Goal: Find specific page/section: Find specific page/section

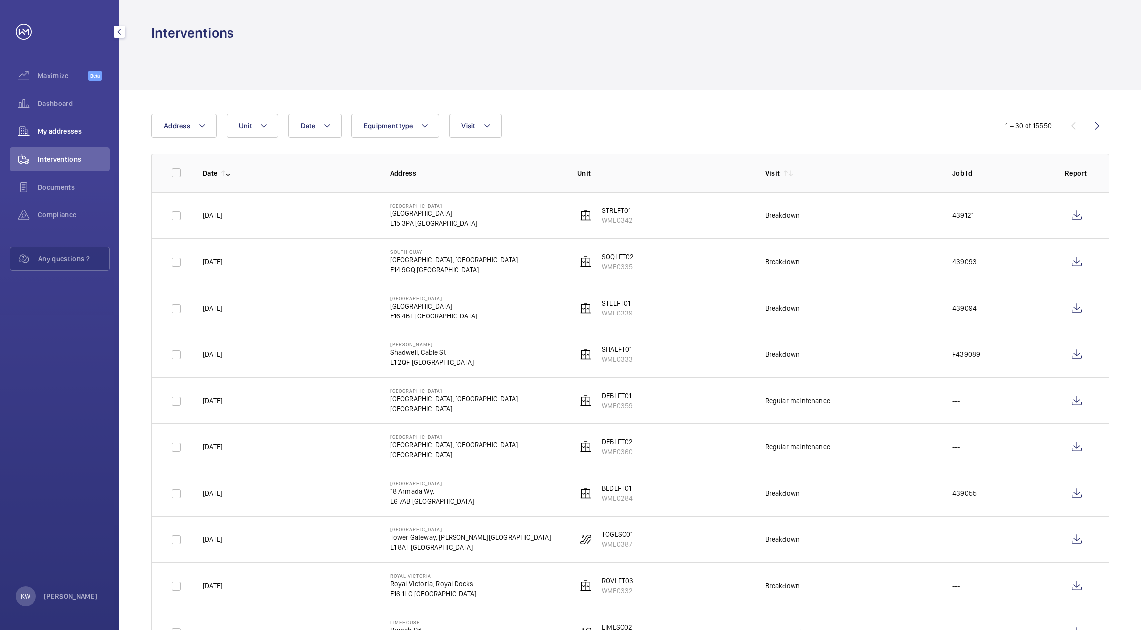
click at [50, 133] on span "My addresses" at bounding box center [74, 131] width 72 height 10
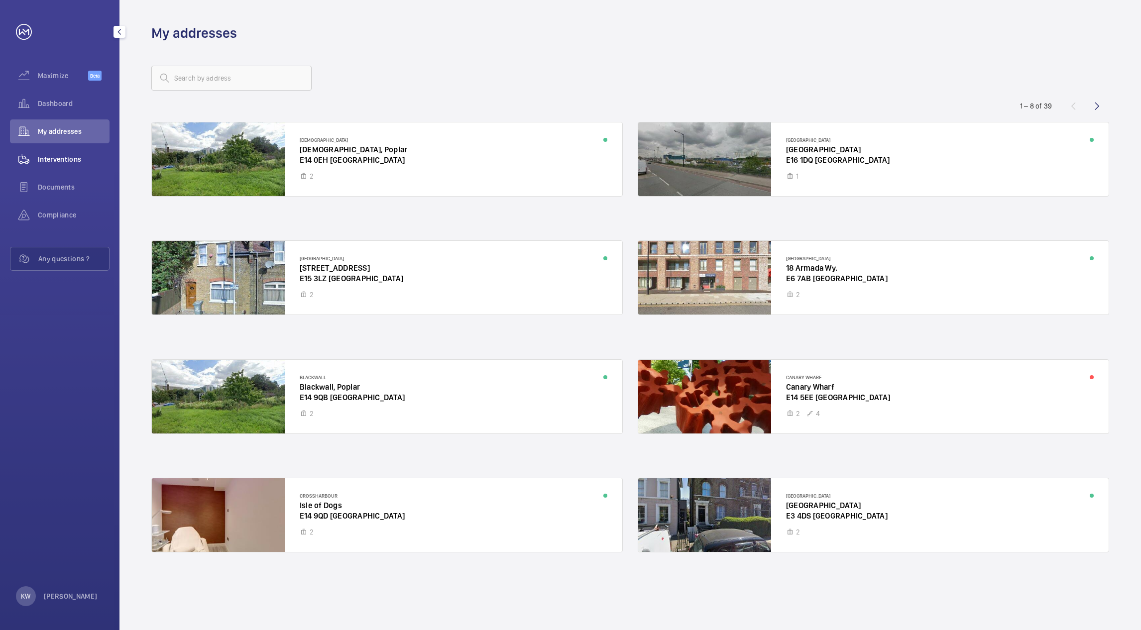
click at [56, 161] on span "Interventions" at bounding box center [74, 159] width 72 height 10
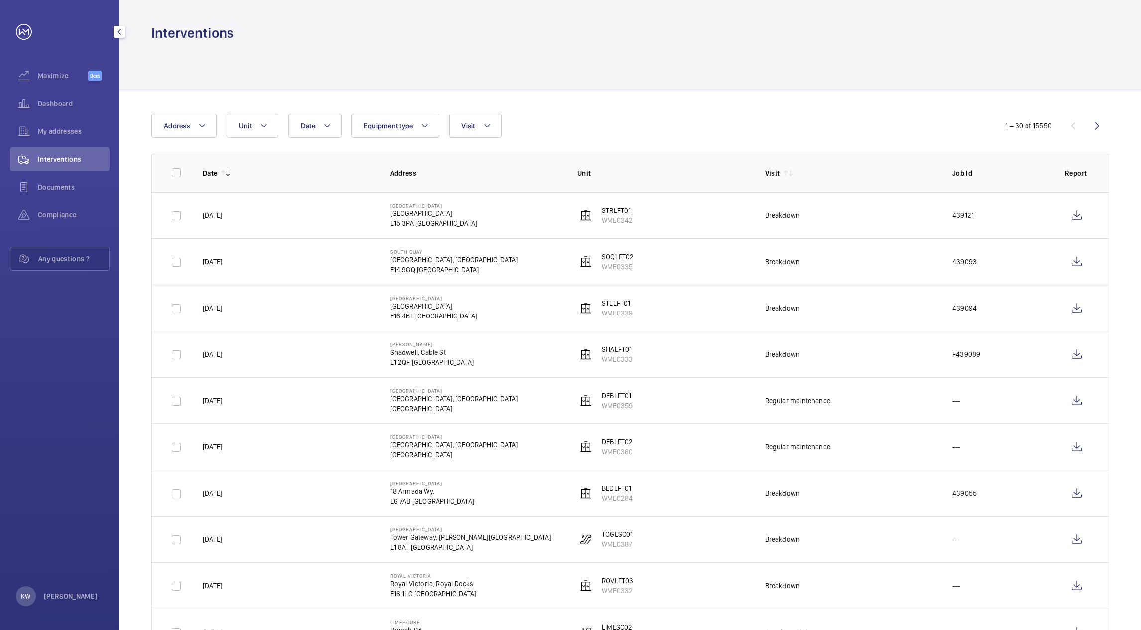
click at [56, 161] on span "Interventions" at bounding box center [74, 159] width 72 height 10
click at [0, 349] on html "Your request has been sent. We will contact you soon. Maximize Beta Dashboard M…" at bounding box center [570, 315] width 1141 height 630
click at [77, 159] on span "Interventions" at bounding box center [74, 159] width 72 height 10
click at [56, 119] on div "My addresses" at bounding box center [60, 131] width 100 height 24
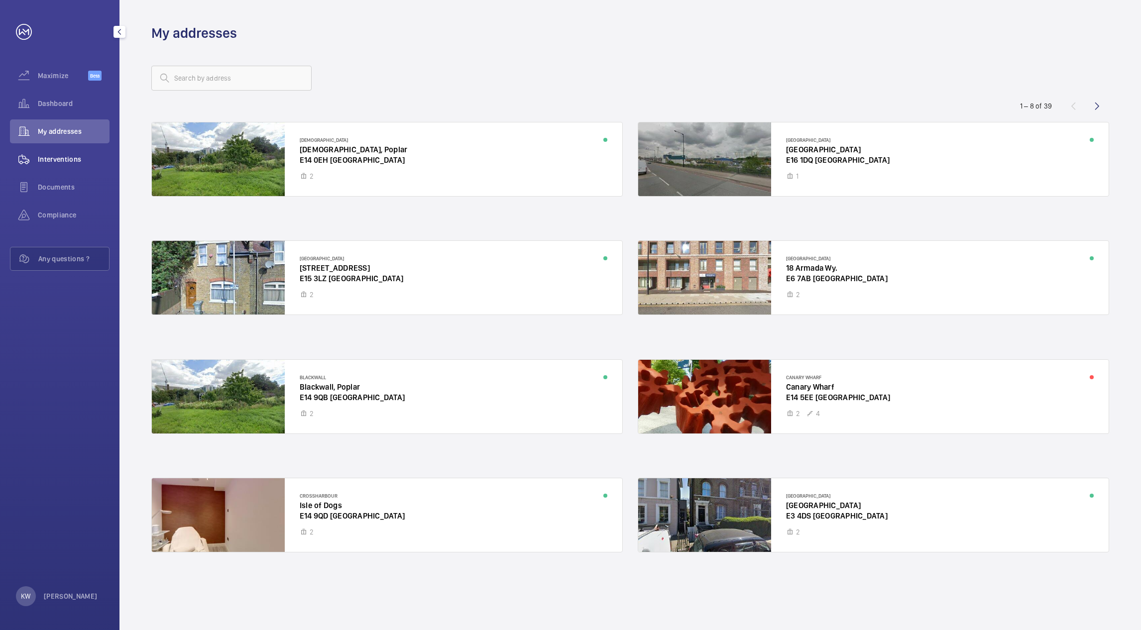
click at [58, 158] on span "Interventions" at bounding box center [74, 159] width 72 height 10
